Goal: Communication & Community: Answer question/provide support

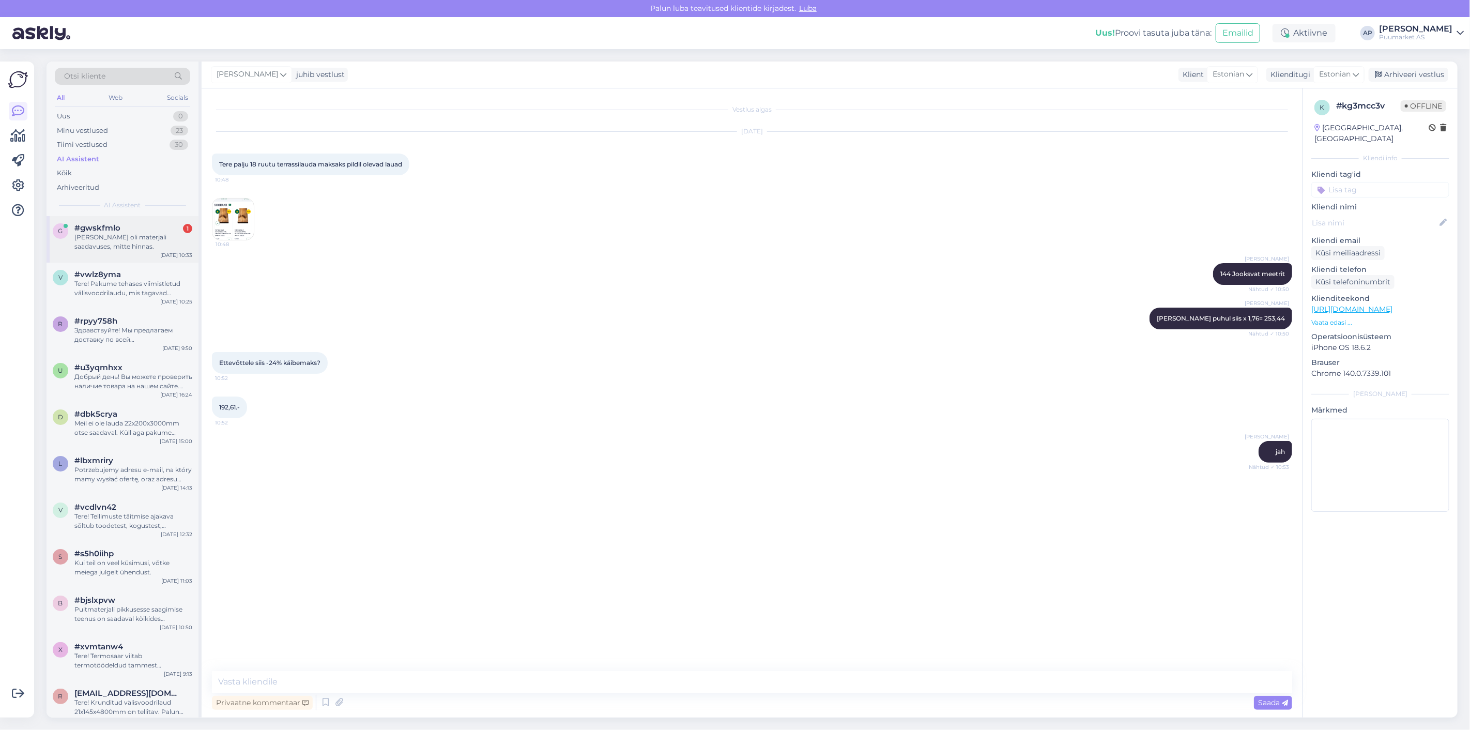
click at [110, 242] on div "[PERSON_NAME] oli materjali saadavuses, mitte hinnas." at bounding box center [133, 242] width 118 height 19
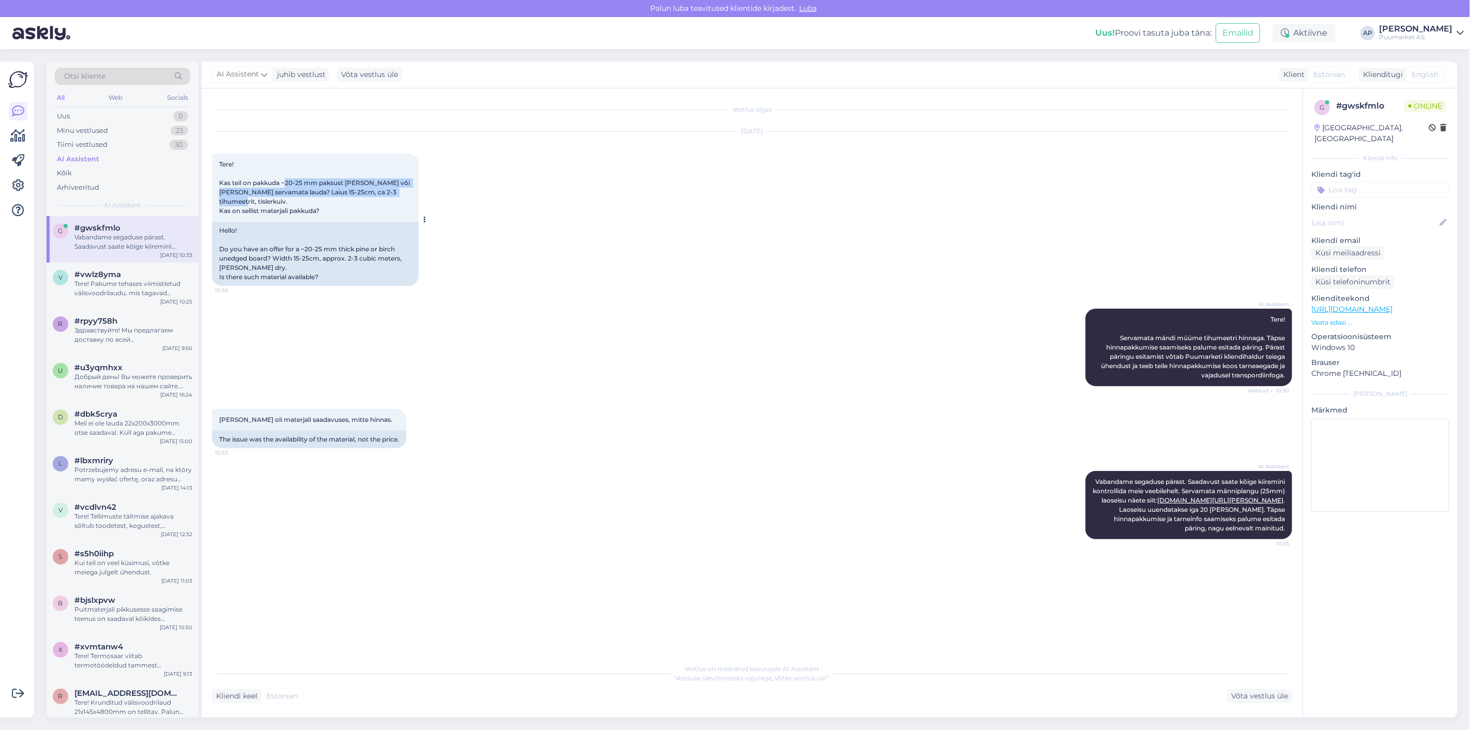
drag, startPoint x: 287, startPoint y: 183, endPoint x: 294, endPoint y: 205, distance: 23.7
click at [294, 205] on div "Tere! Kas teil on pakkuda ~20-25 mm paksust [PERSON_NAME] või [PERSON_NAME] ser…" at bounding box center [315, 188] width 207 height 68
drag, startPoint x: 318, startPoint y: 210, endPoint x: 263, endPoint y: 212, distance: 55.3
click at [263, 212] on span "Tere! Kas teil on pakkuda ~20-25 mm paksust [PERSON_NAME] või [PERSON_NAME] ser…" at bounding box center [315, 187] width 192 height 54
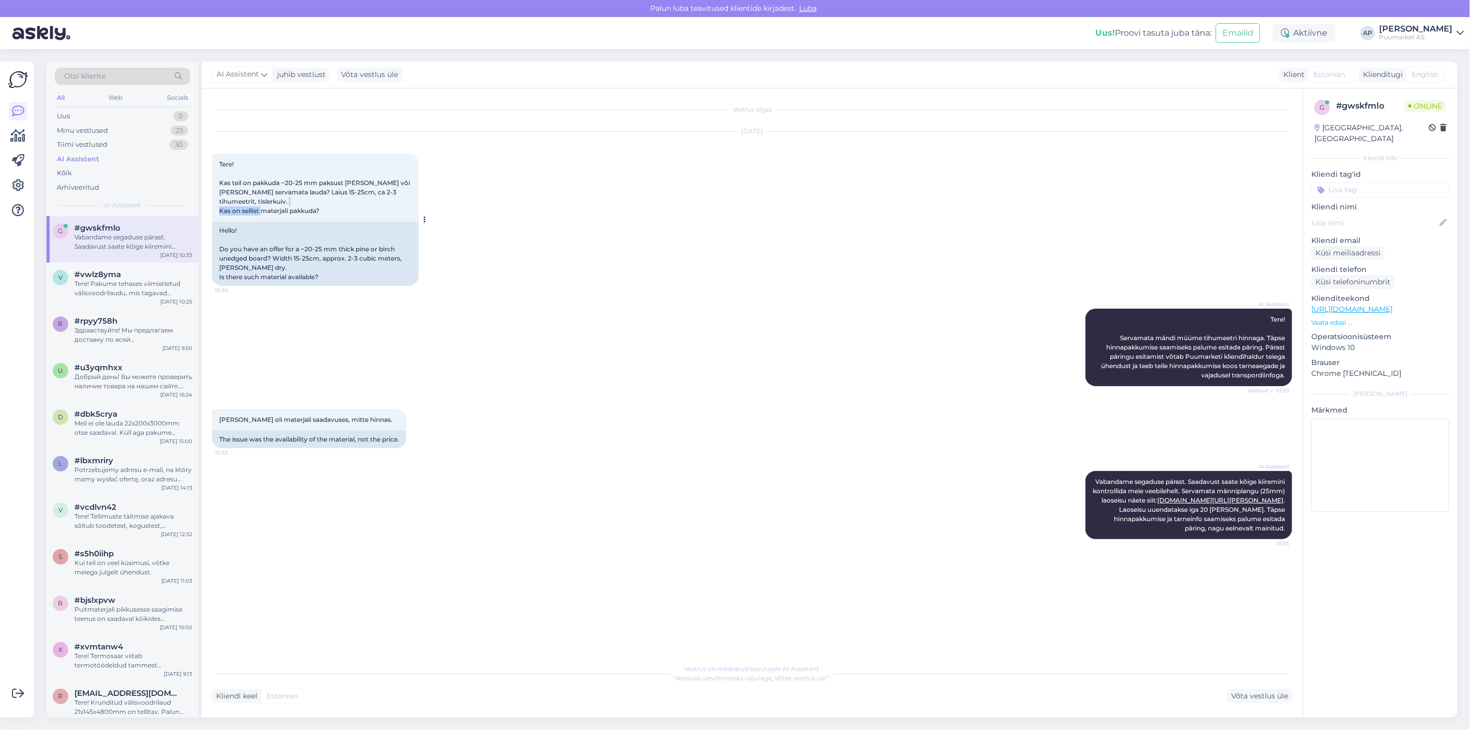
click at [271, 210] on span "Tere! Kas teil on pakkuda ~20-25 mm paksust [PERSON_NAME] või [PERSON_NAME] ser…" at bounding box center [315, 187] width 192 height 54
click at [1260, 696] on div "Võta vestlus üle" at bounding box center [1259, 696] width 65 height 14
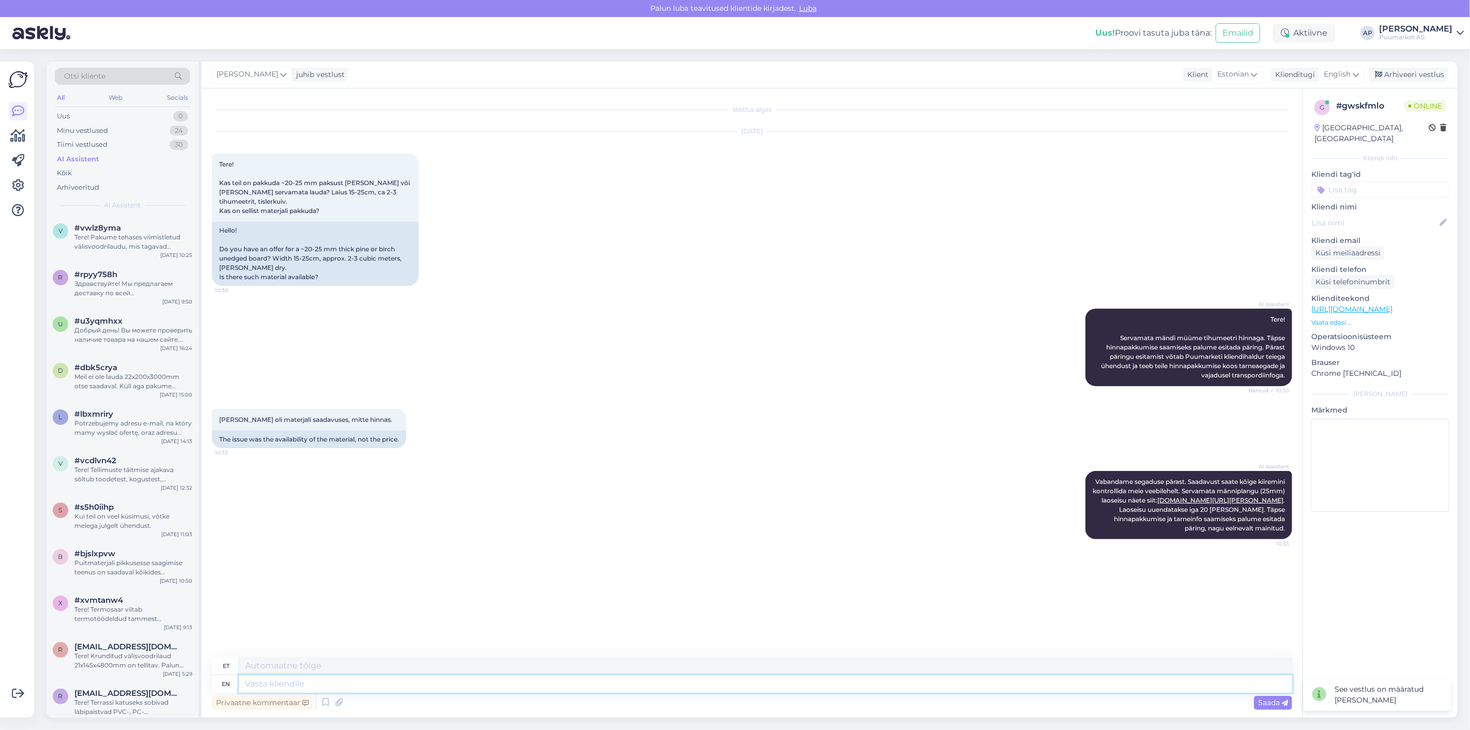
click at [908, 688] on textarea at bounding box center [766, 684] width 1054 height 18
type textarea "Tervist"
click at [418, 682] on textarea at bounding box center [766, 684] width 1054 height 18
paste textarea "[URL][DOMAIN_NAME]"
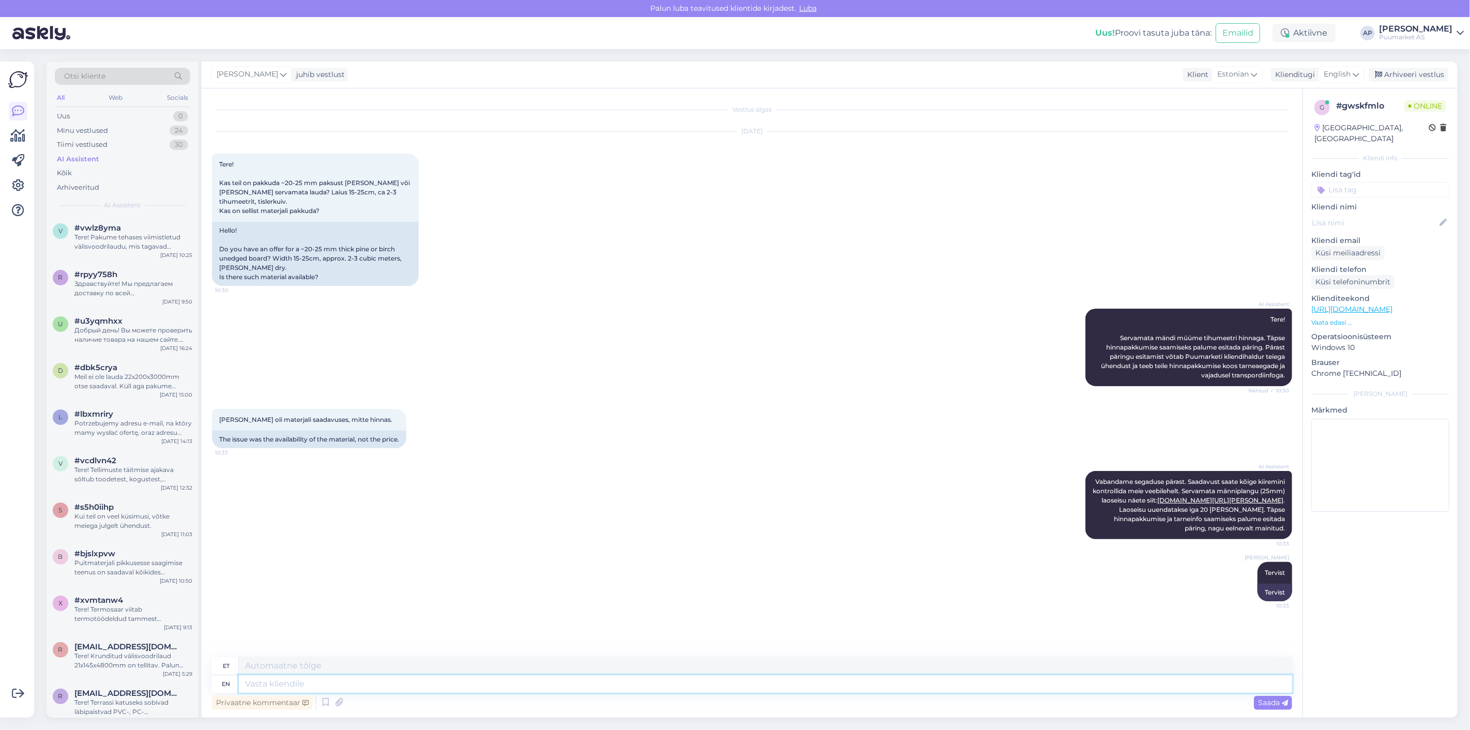
type textarea "[URL][DOMAIN_NAME]"
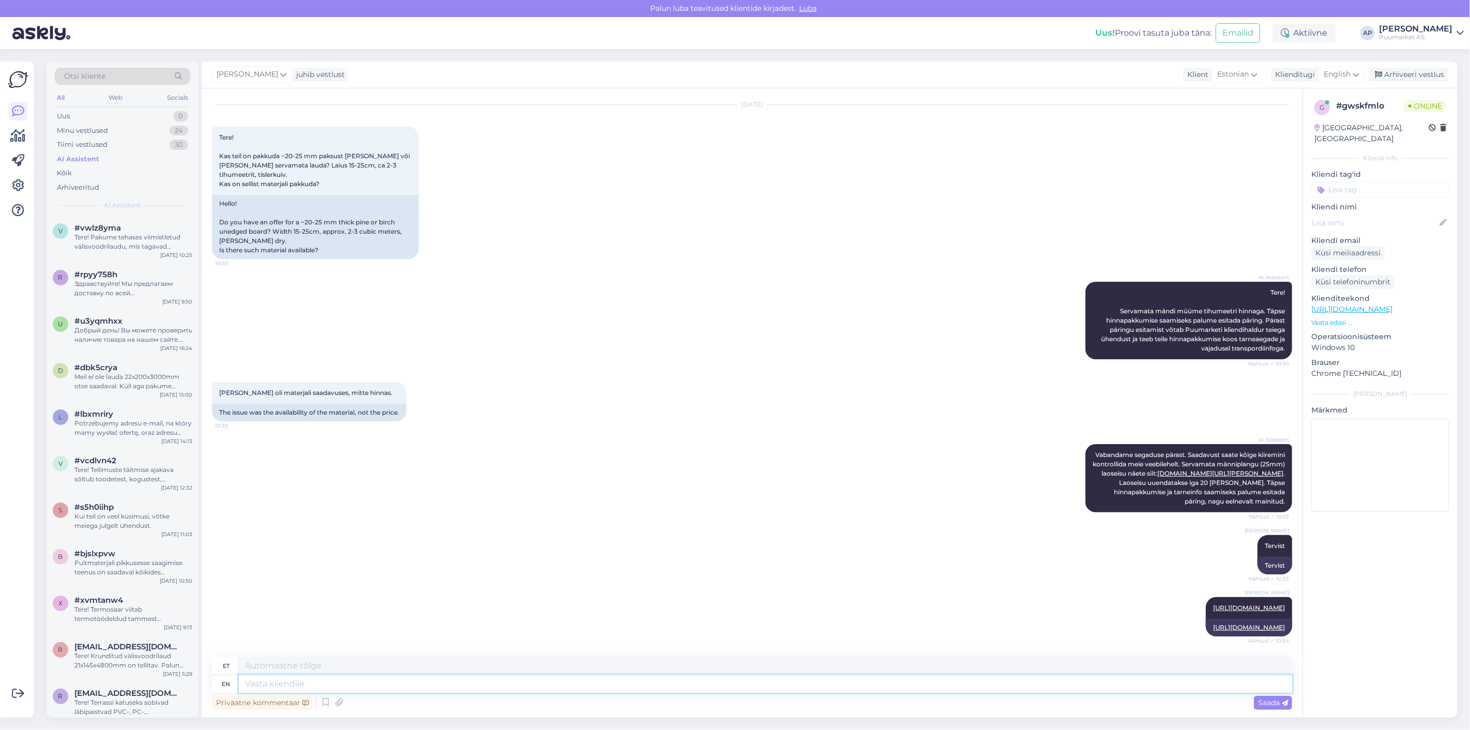
scroll to position [54, 0]
